Goal: Task Accomplishment & Management: Manage account settings

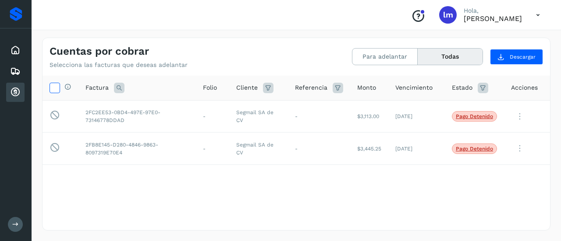
click at [57, 91] on icon at bounding box center [54, 87] width 9 height 9
click at [56, 114] on icon at bounding box center [54, 115] width 11 height 11
click at [54, 148] on icon at bounding box center [54, 147] width 11 height 11
click at [482, 114] on p "Pago detenido" at bounding box center [473, 116] width 37 height 6
click at [481, 113] on span "Pago detenido" at bounding box center [474, 116] width 45 height 11
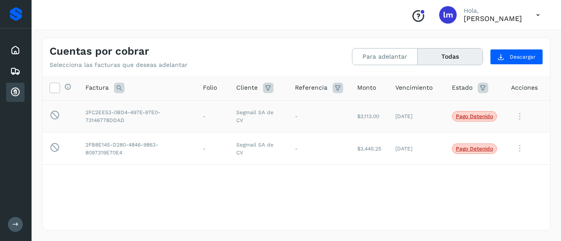
click at [481, 113] on p "Pago detenido" at bounding box center [473, 116] width 37 height 6
click at [476, 121] on span "Pago detenido" at bounding box center [474, 116] width 45 height 11
click at [463, 153] on span "Pago detenido" at bounding box center [474, 149] width 45 height 11
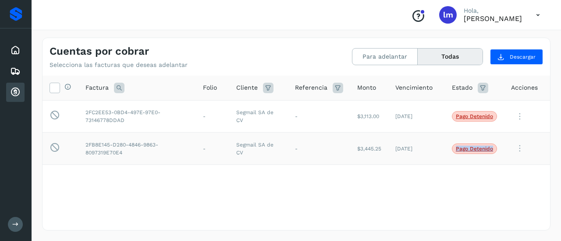
click at [472, 149] on p "Pago detenido" at bounding box center [473, 149] width 37 height 6
click at [391, 54] on button "Para adelantar" at bounding box center [384, 57] width 65 height 16
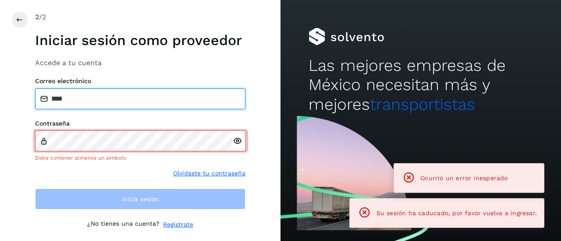
click at [206, 93] on input "****" at bounding box center [140, 98] width 210 height 21
type input "*"
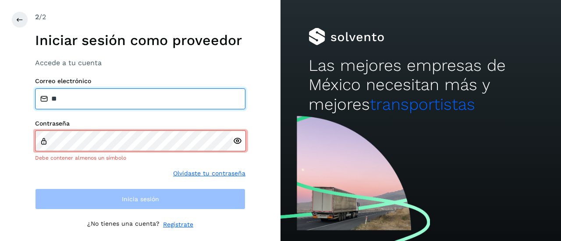
type input "**********"
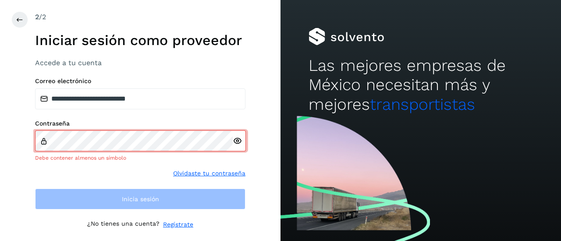
click at [237, 139] on icon at bounding box center [237, 141] width 9 height 9
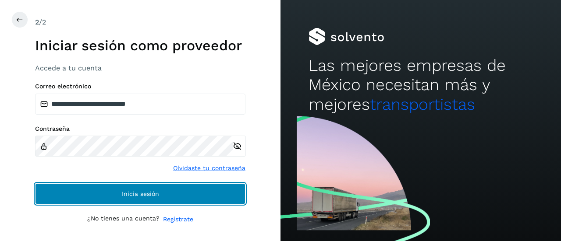
click at [208, 193] on button "Inicia sesión" at bounding box center [140, 193] width 210 height 21
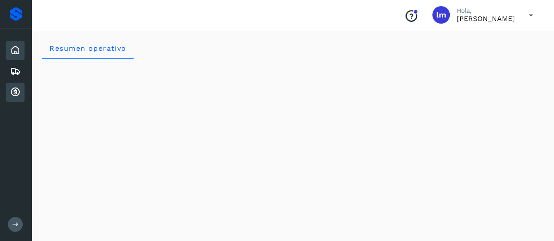
click at [10, 96] on icon at bounding box center [15, 92] width 11 height 11
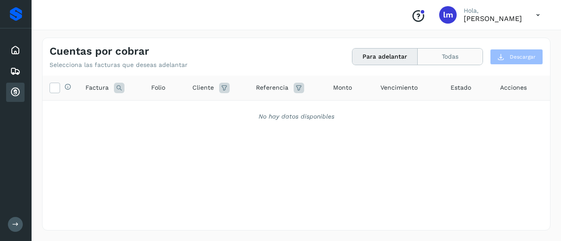
click at [470, 57] on button "Todas" at bounding box center [449, 57] width 65 height 16
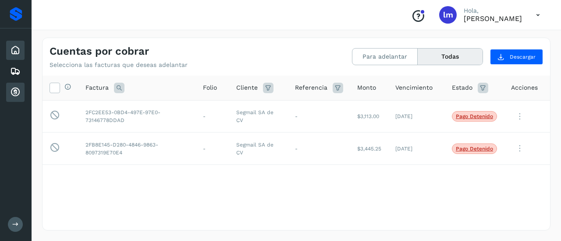
click at [14, 54] on icon at bounding box center [15, 50] width 11 height 11
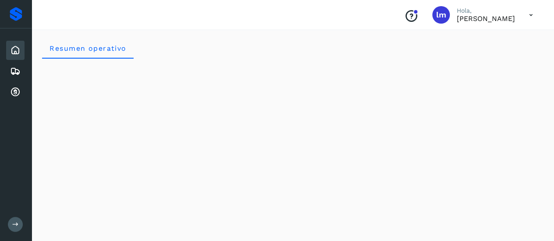
click at [533, 17] on icon at bounding box center [531, 15] width 18 height 18
click at [434, 61] on div at bounding box center [277, 120] width 554 height 241
click at [413, 14] on div at bounding box center [415, 11] width 5 height 5
click at [404, 18] on icon "Conoce nuestros beneficios" at bounding box center [411, 16] width 14 height 14
